Goal: Find specific page/section: Find specific page/section

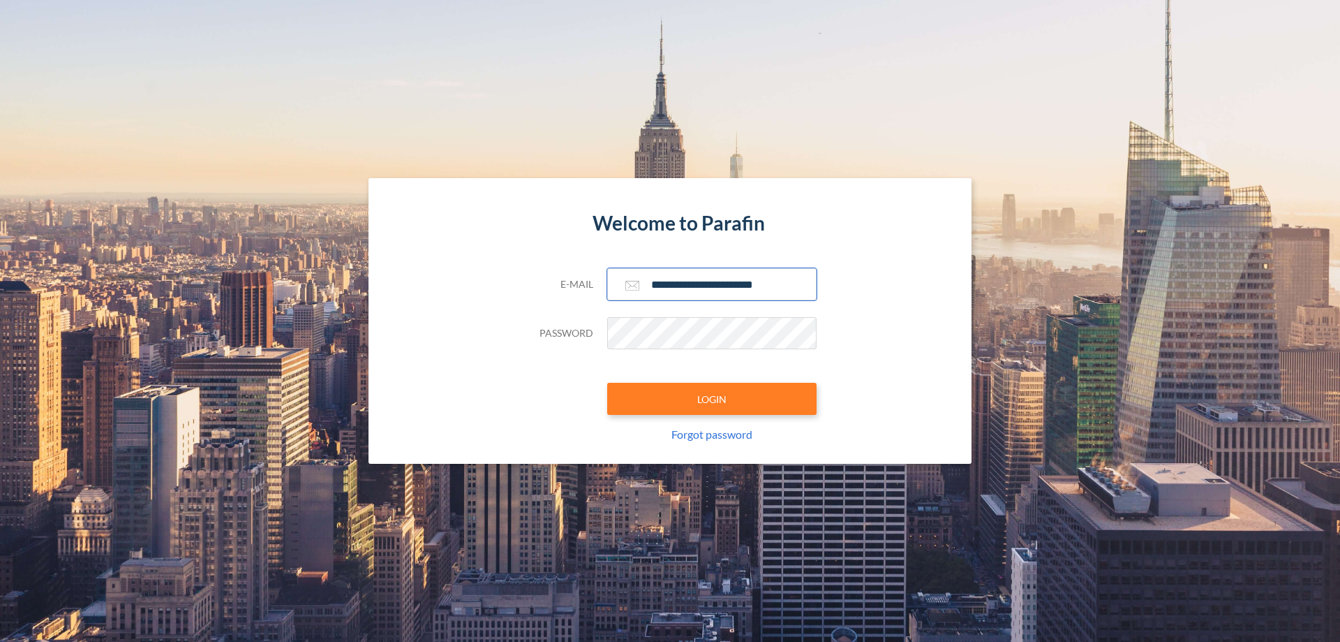
type input "**********"
click at [712, 399] on button "LOGIN" at bounding box center [711, 399] width 209 height 32
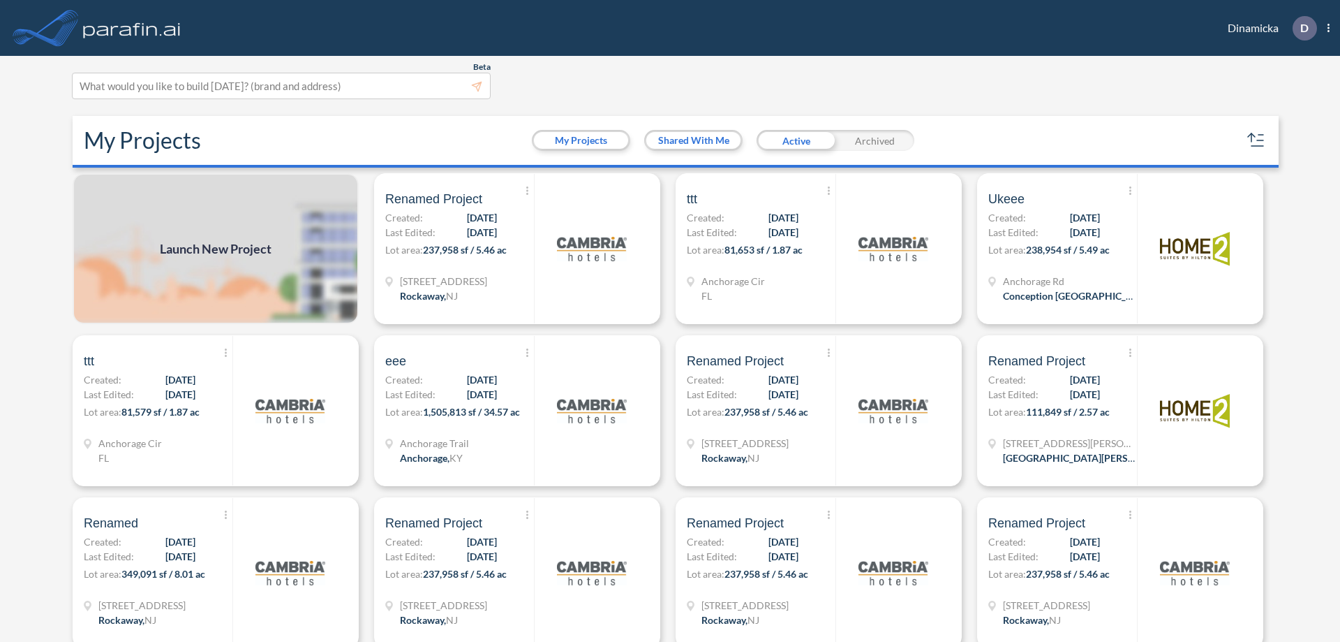
scroll to position [3, 0]
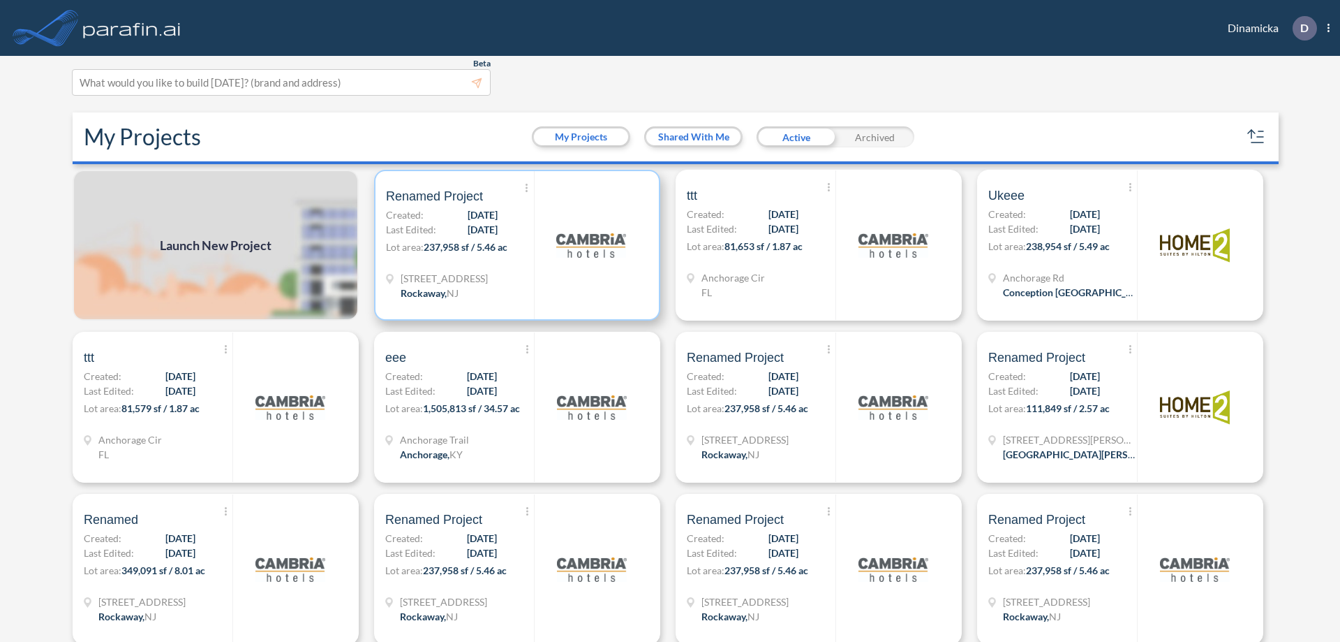
click at [515, 245] on p "Lot area: 237,958 sf / 5.46 ac" at bounding box center [460, 249] width 148 height 20
